Goal: Task Accomplishment & Management: Use online tool/utility

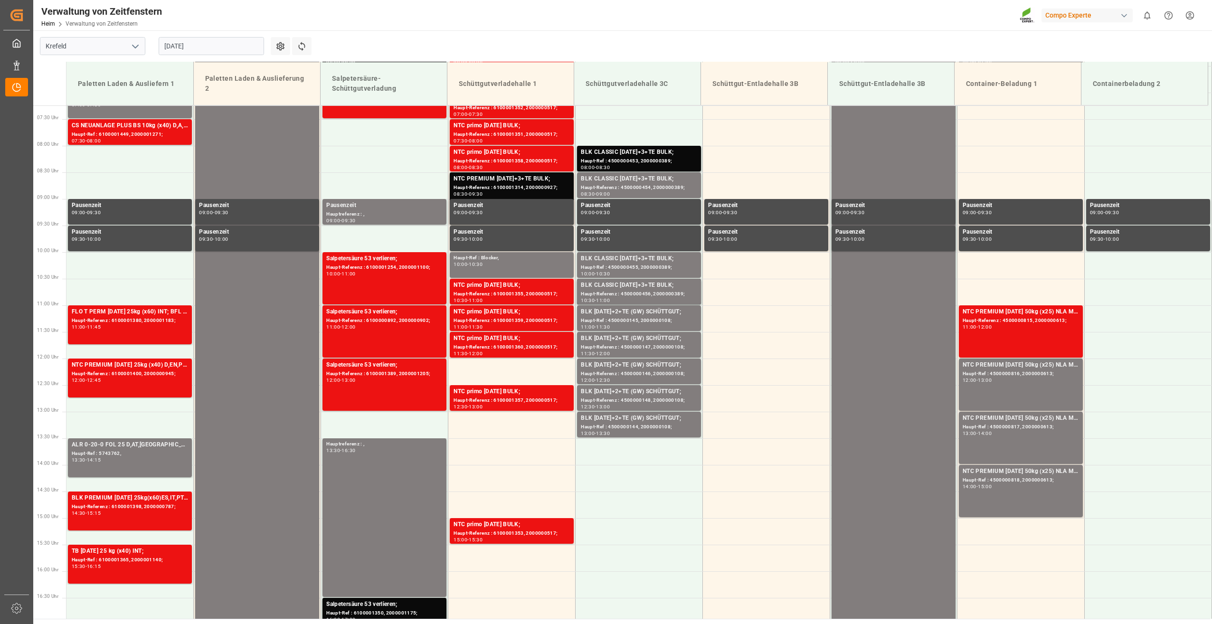
scroll to position [254, 0]
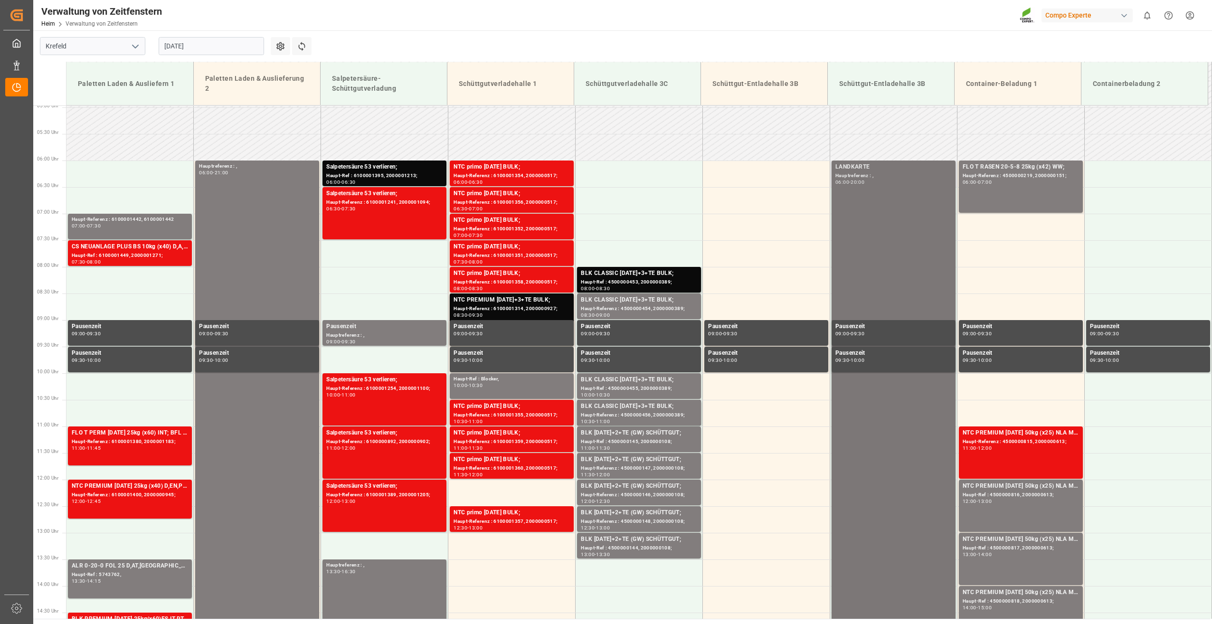
click at [871, 199] on div "LANDKARTE Hauptreferenz : , 06:00 - 20:00" at bounding box center [893, 532] width 116 height 740
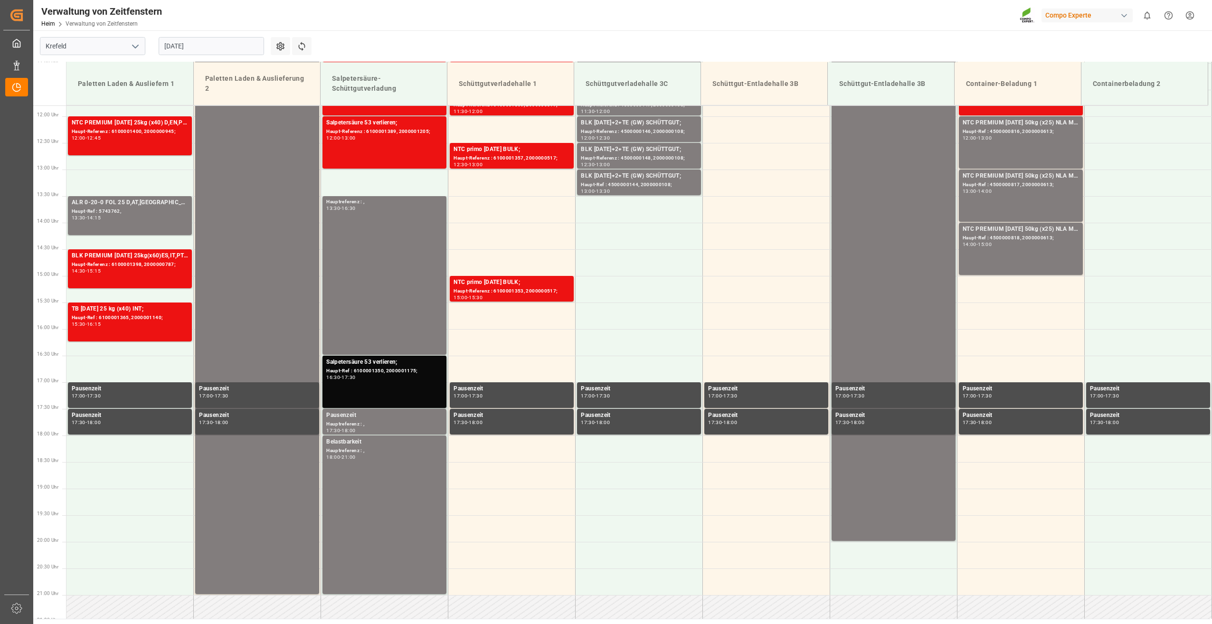
scroll to position [634, 0]
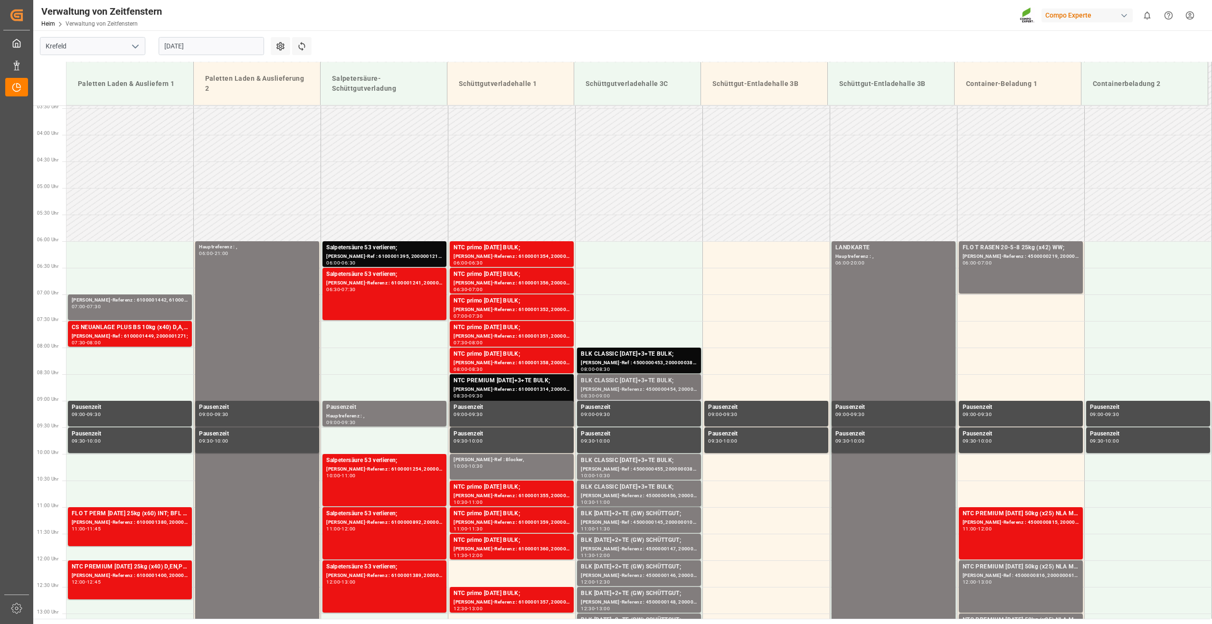
scroll to position [159, 0]
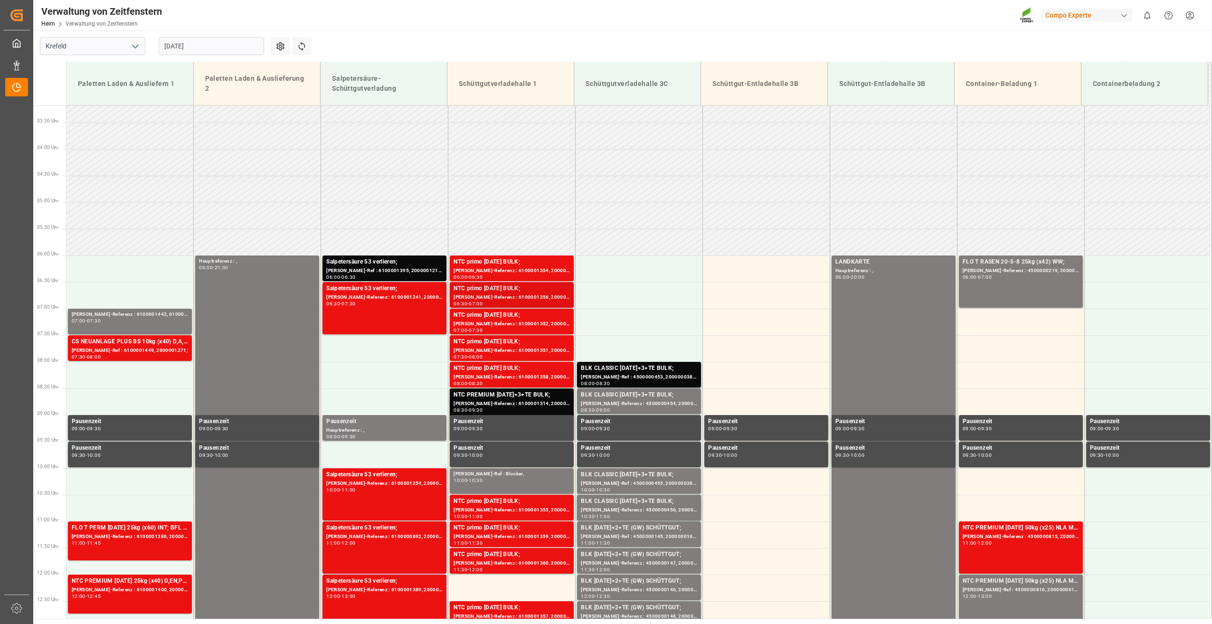
click at [492, 288] on div "NTC primo [DATE] BULK;" at bounding box center [512, 288] width 116 height 9
click at [631, 534] on div "Haupt-Ref : 4500000145, 2000000108;" at bounding box center [639, 537] width 116 height 8
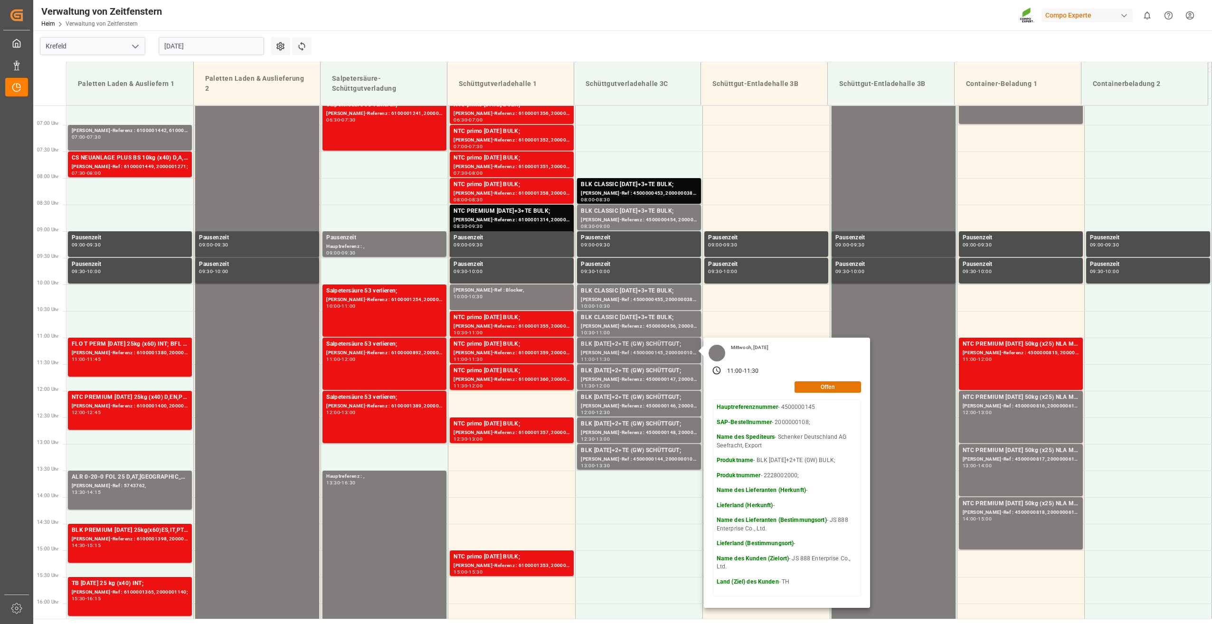
scroll to position [349, 0]
